Goal: Navigation & Orientation: Find specific page/section

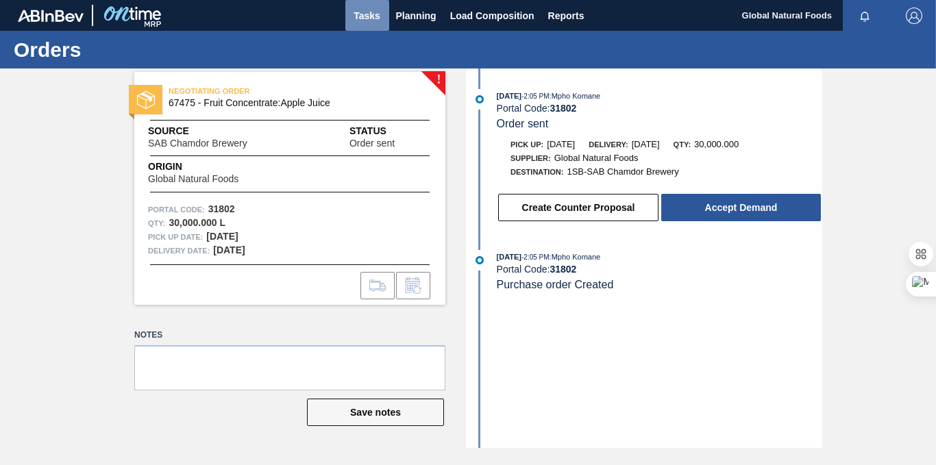
click at [365, 21] on span "Tasks" at bounding box center [367, 16] width 30 height 16
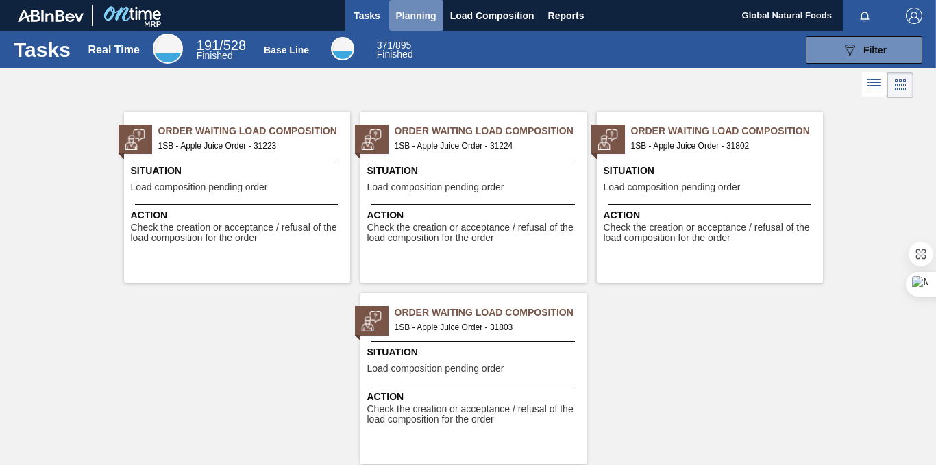
click at [411, 19] on span "Planning" at bounding box center [416, 16] width 40 height 16
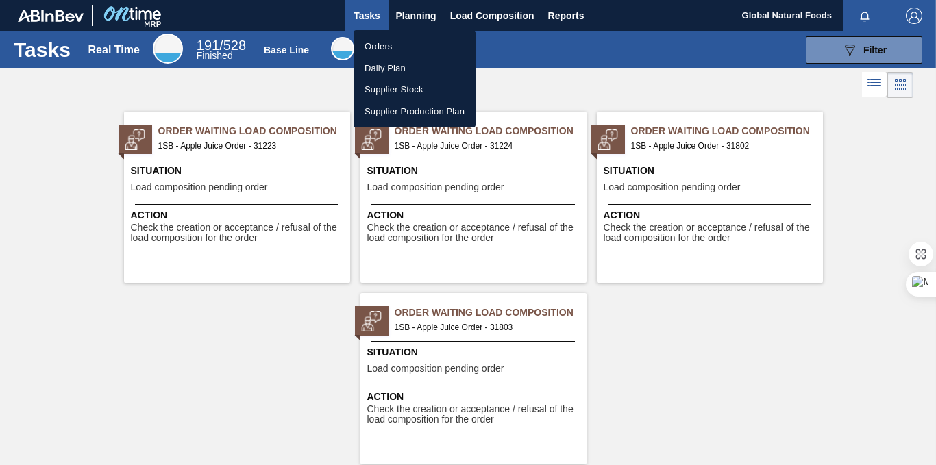
click at [389, 91] on li "Supplier Stock" at bounding box center [415, 90] width 122 height 22
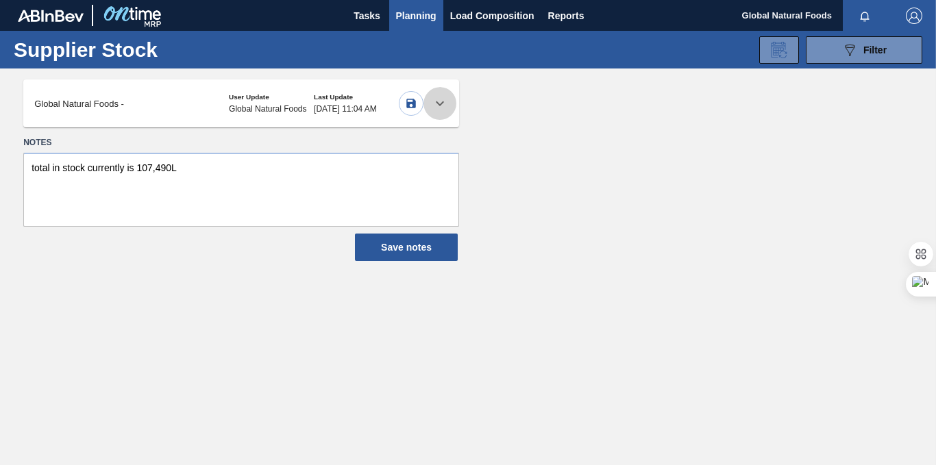
click at [441, 103] on icon at bounding box center [440, 103] width 16 height 16
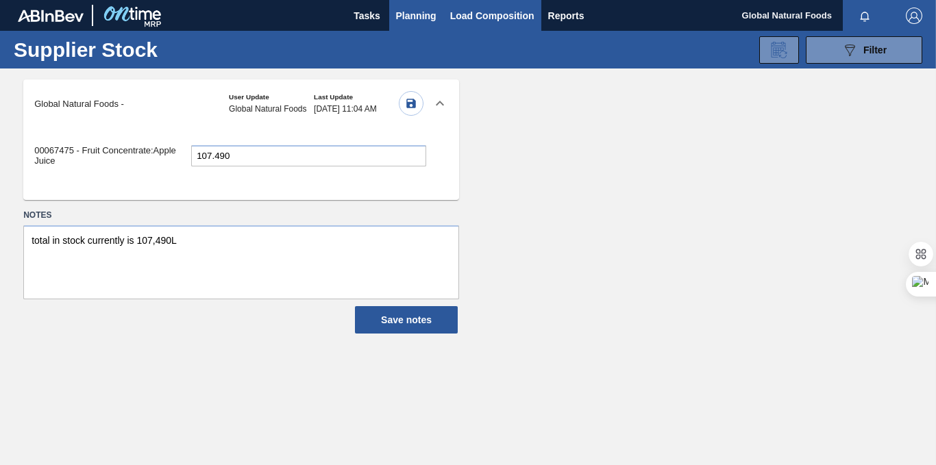
click at [492, 16] on span "Load Composition" at bounding box center [492, 16] width 84 height 16
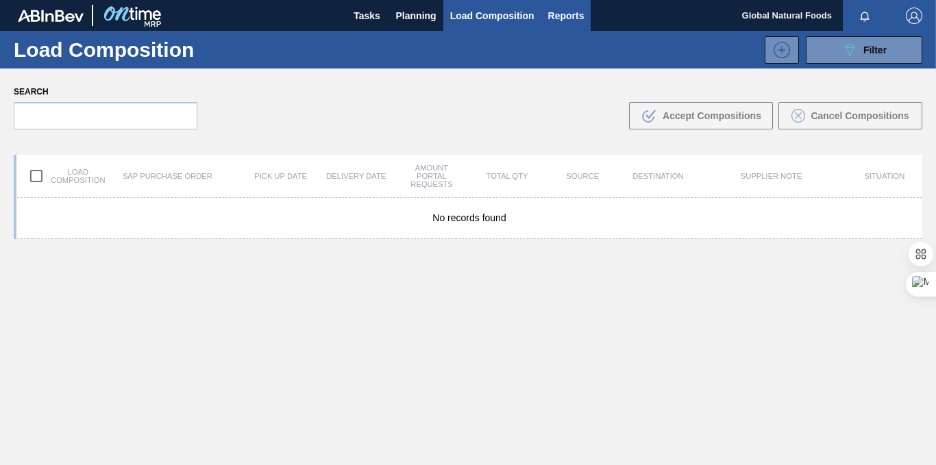
click at [555, 18] on span "Reports" at bounding box center [566, 16] width 36 height 16
